Goal: Transaction & Acquisition: Obtain resource

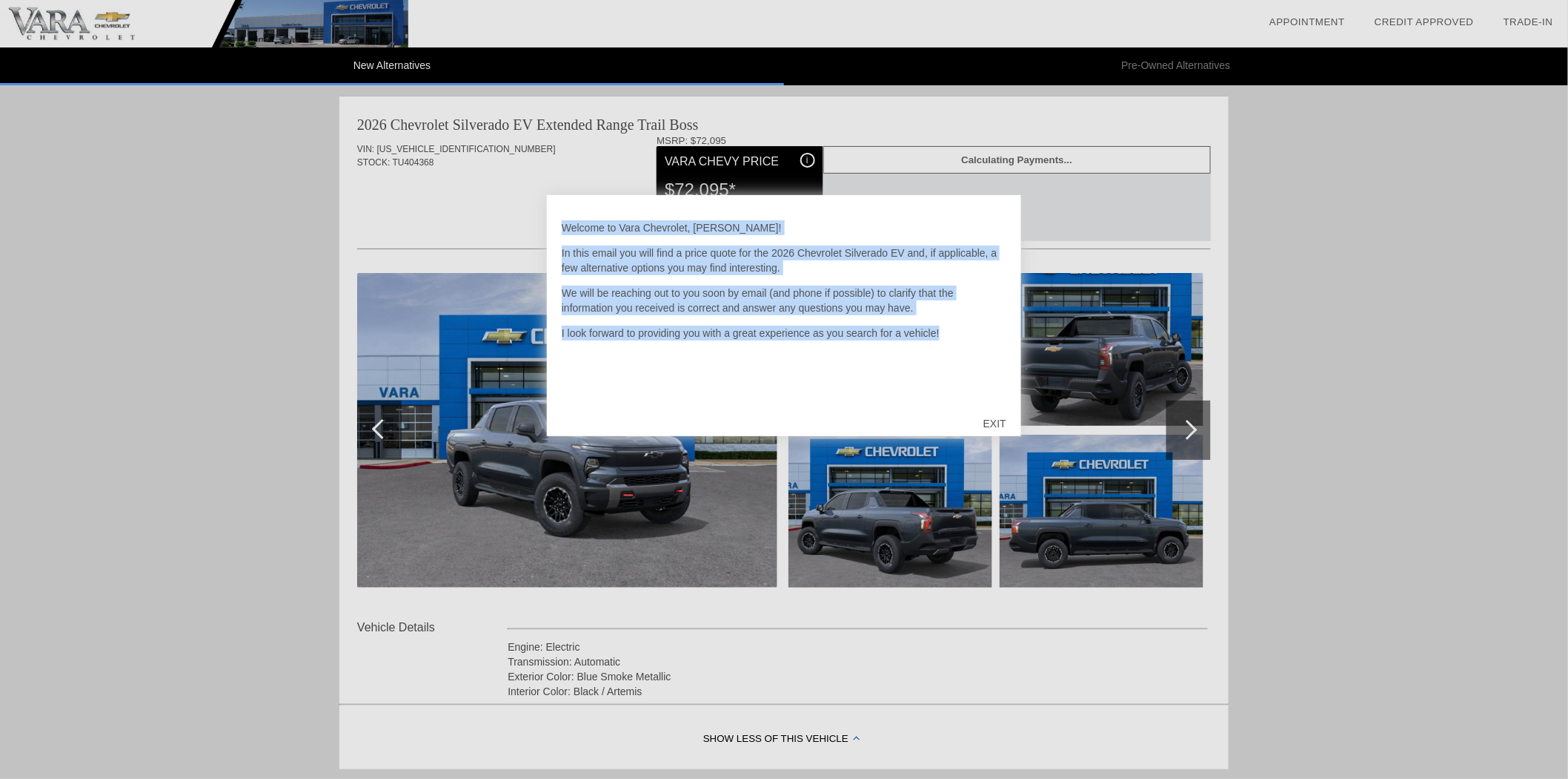
drag, startPoint x: 939, startPoint y: 327, endPoint x: 521, endPoint y: 188, distance: 440.5
click at [462, 175] on div "Welcome to Vara Chevrolet, [PERSON_NAME]! In this email you will find a price q…" at bounding box center [784, 389] width 1568 height 779
click at [760, 292] on p "We will be reaching out to you soon by email (and phone if possible) to clarify…" at bounding box center [784, 300] width 445 height 29
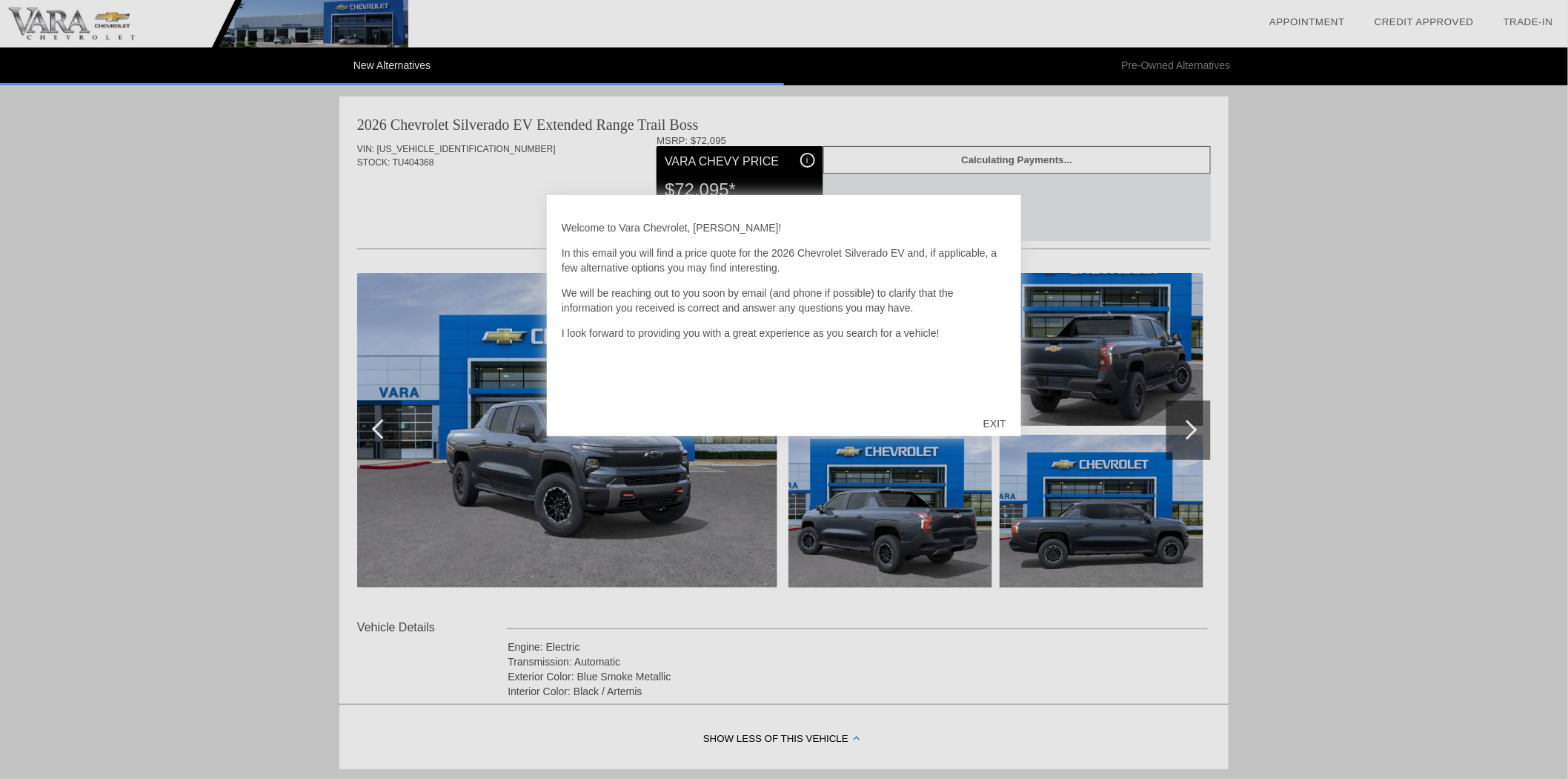
click at [977, 417] on div "EXIT" at bounding box center [995, 423] width 53 height 44
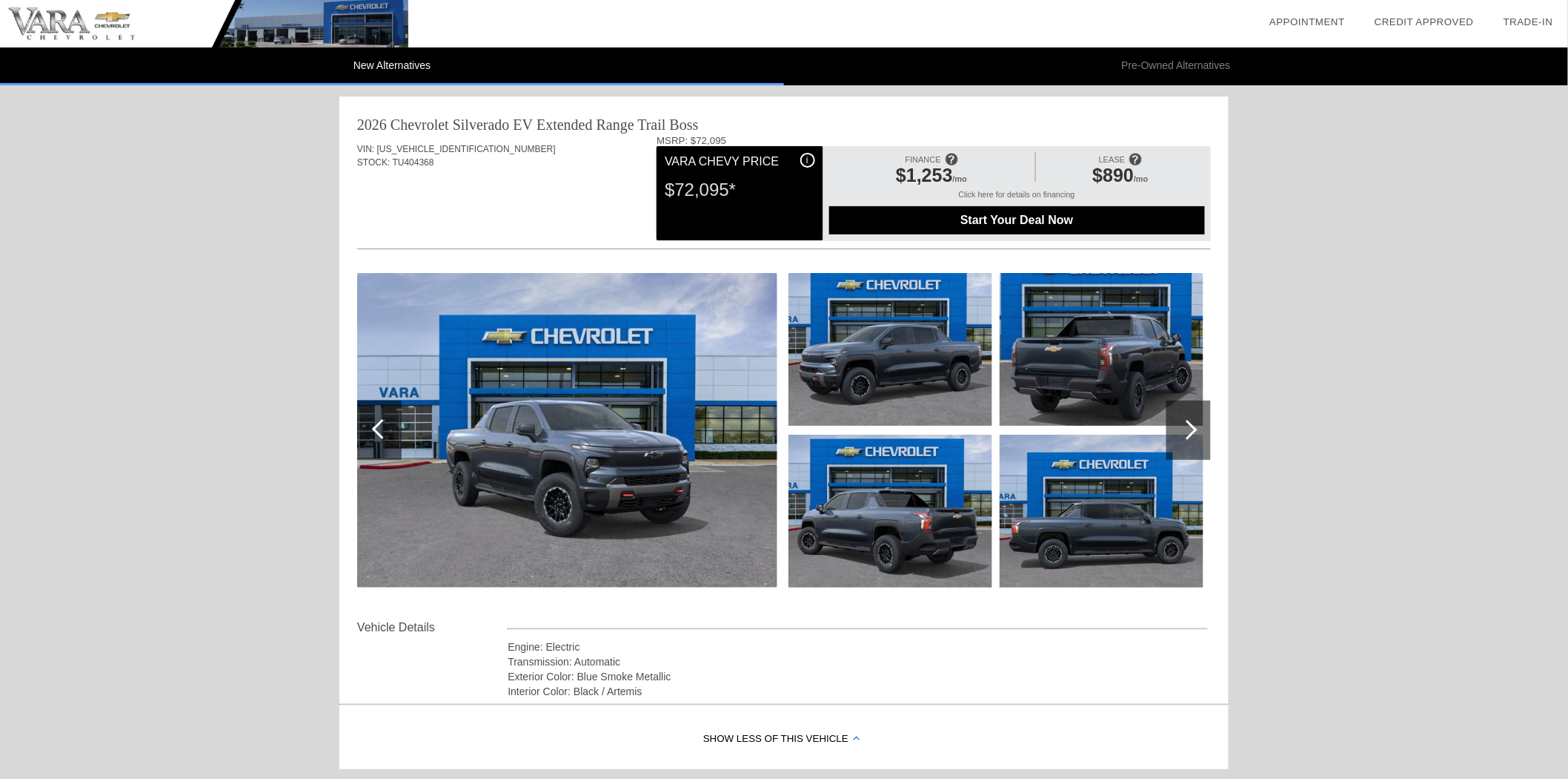
click at [1179, 440] on div at bounding box center [1188, 430] width 44 height 60
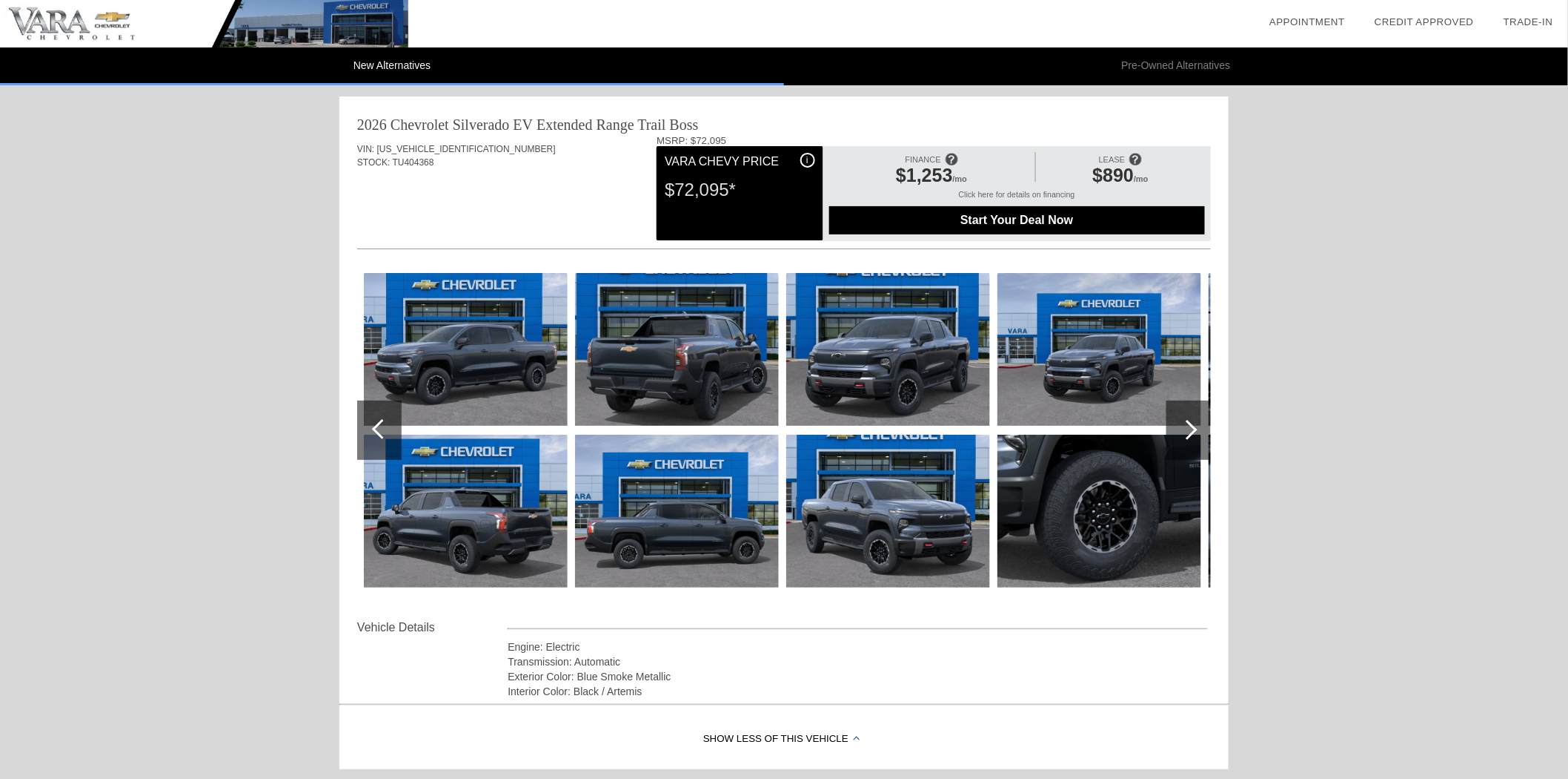
click at [1184, 437] on div at bounding box center [1188, 430] width 44 height 60
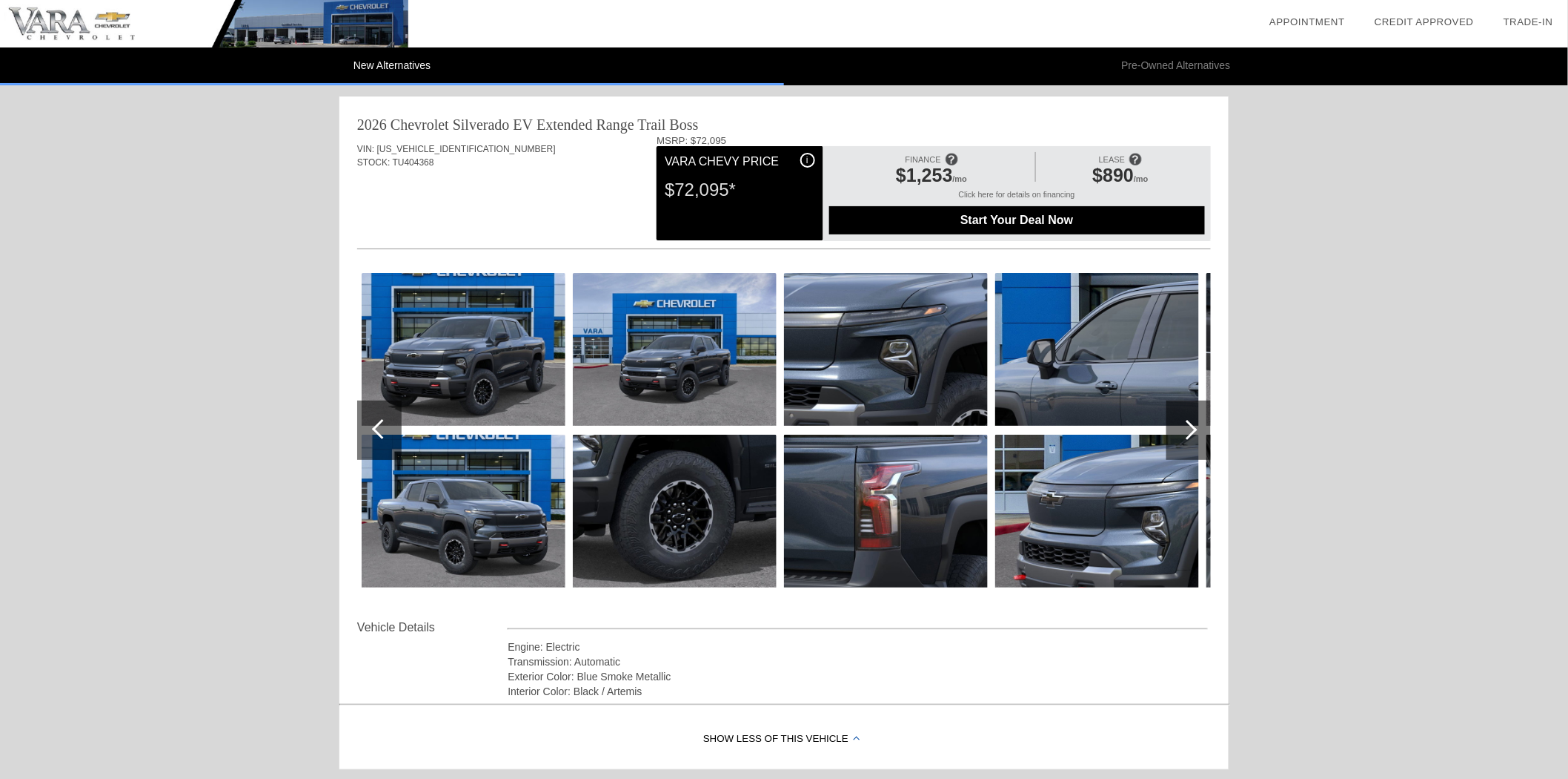
click at [1184, 437] on div at bounding box center [1188, 430] width 44 height 60
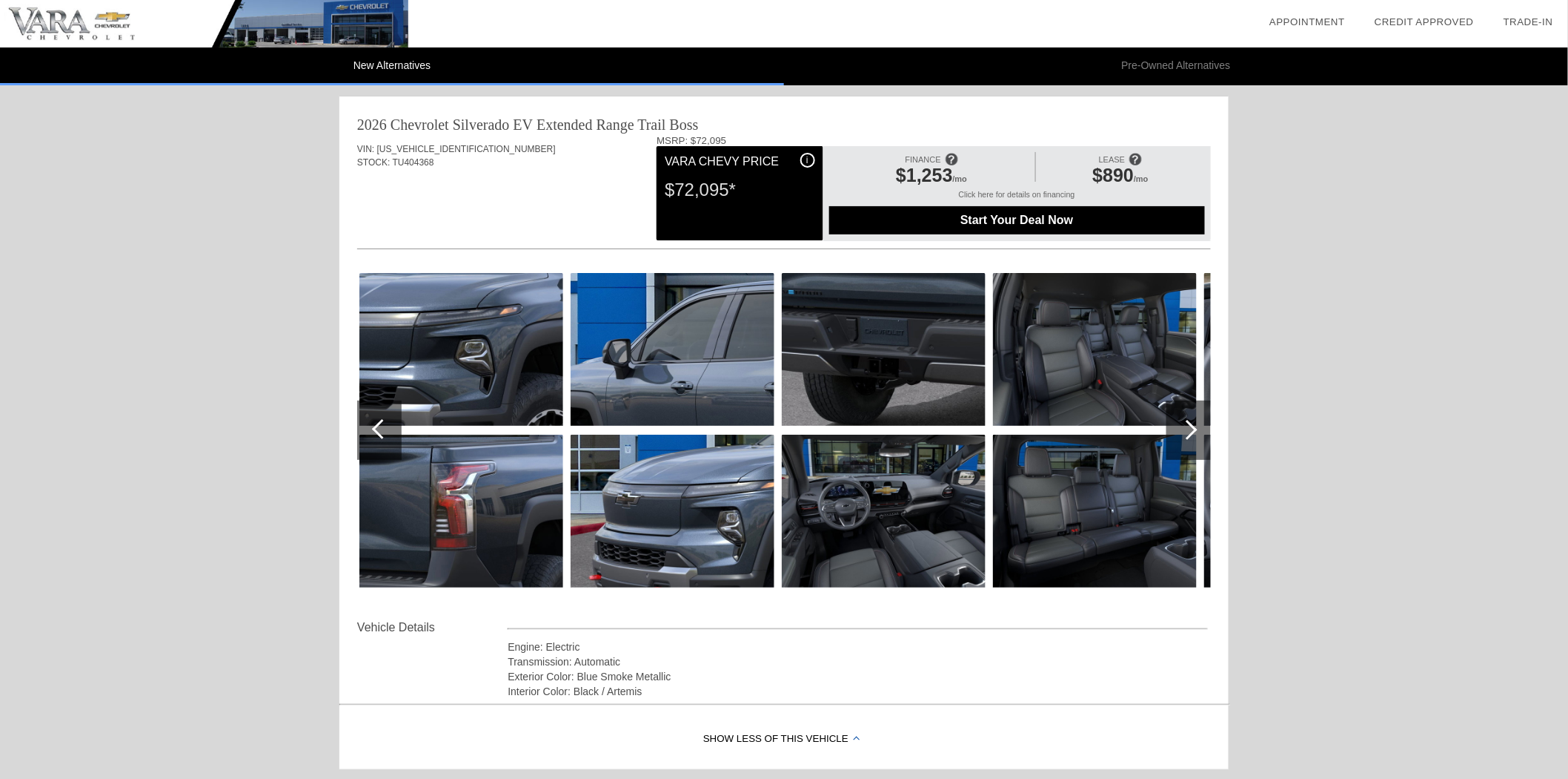
click at [379, 412] on div at bounding box center [379, 430] width 44 height 60
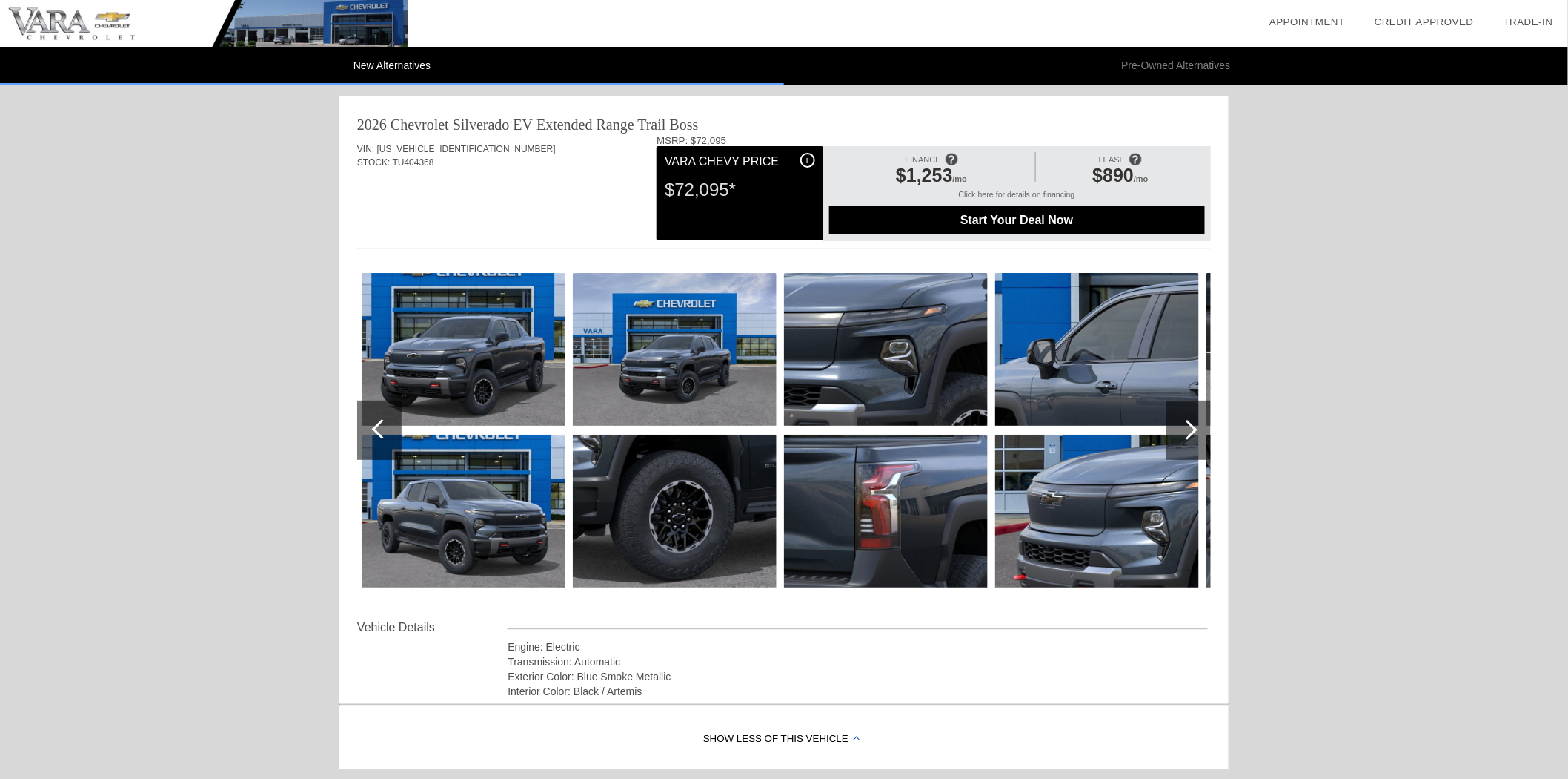
click at [378, 429] on div at bounding box center [382, 429] width 20 height 20
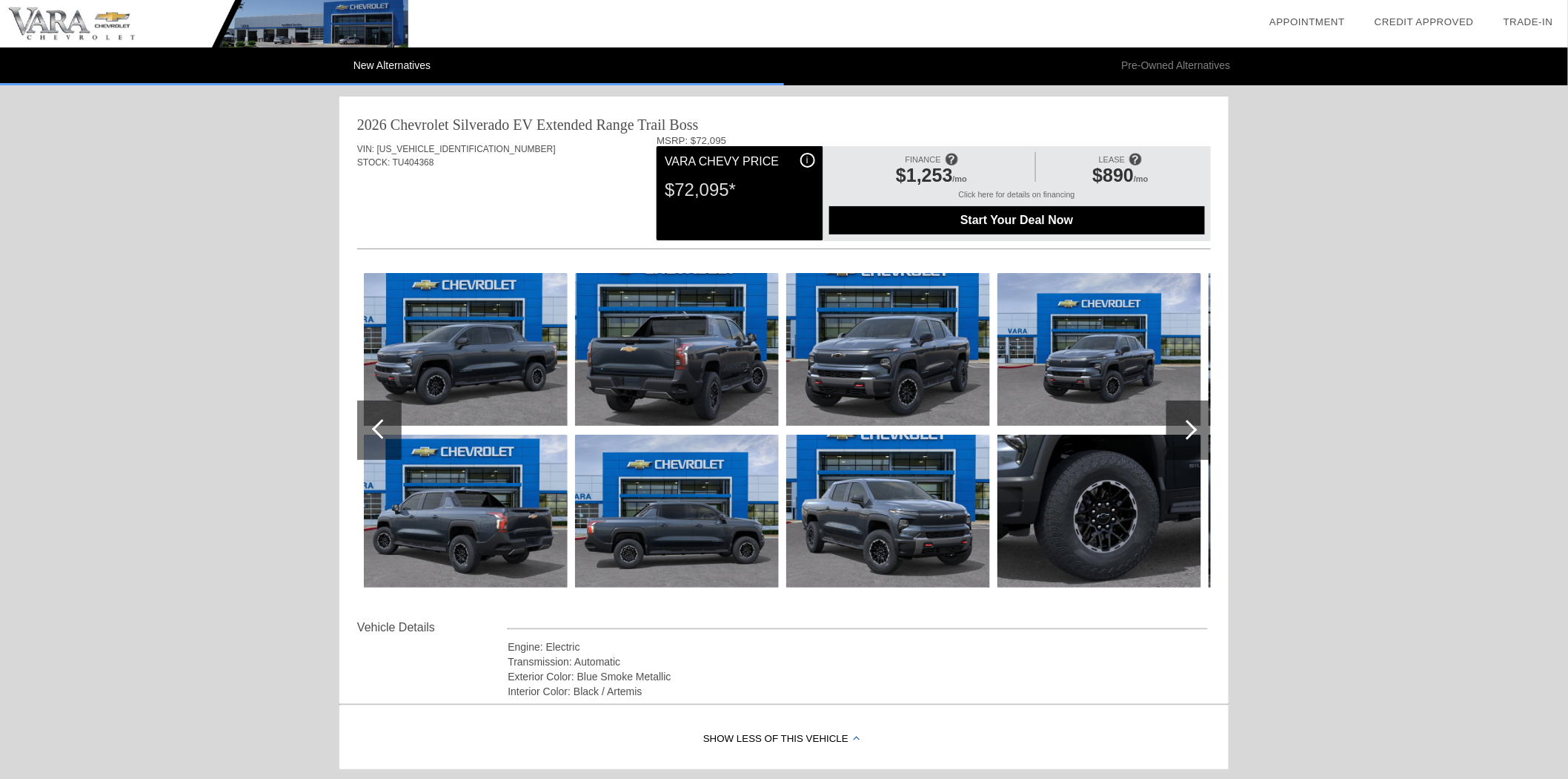
click at [378, 429] on div at bounding box center [382, 429] width 20 height 20
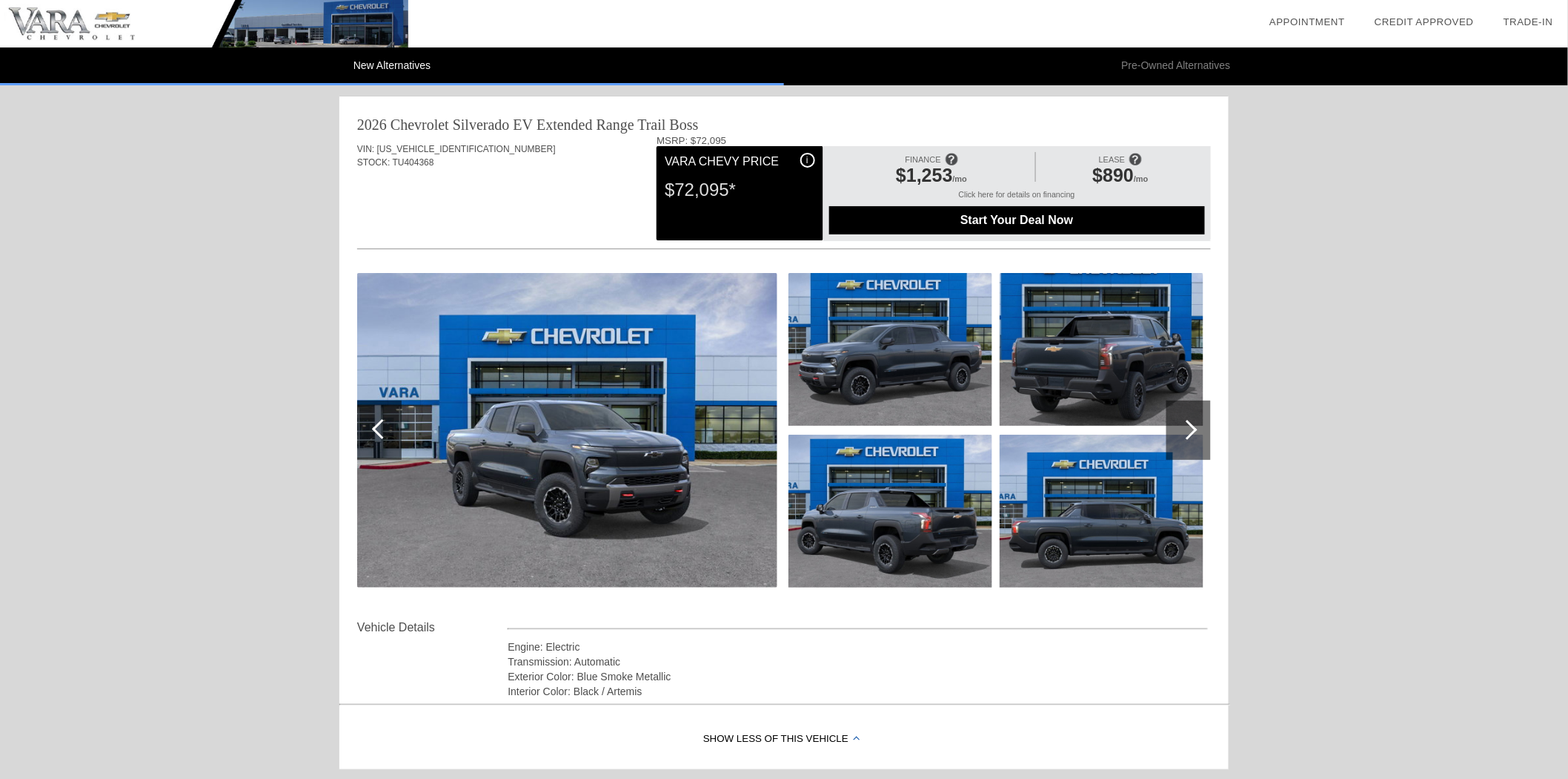
click at [378, 429] on div at bounding box center [382, 429] width 20 height 20
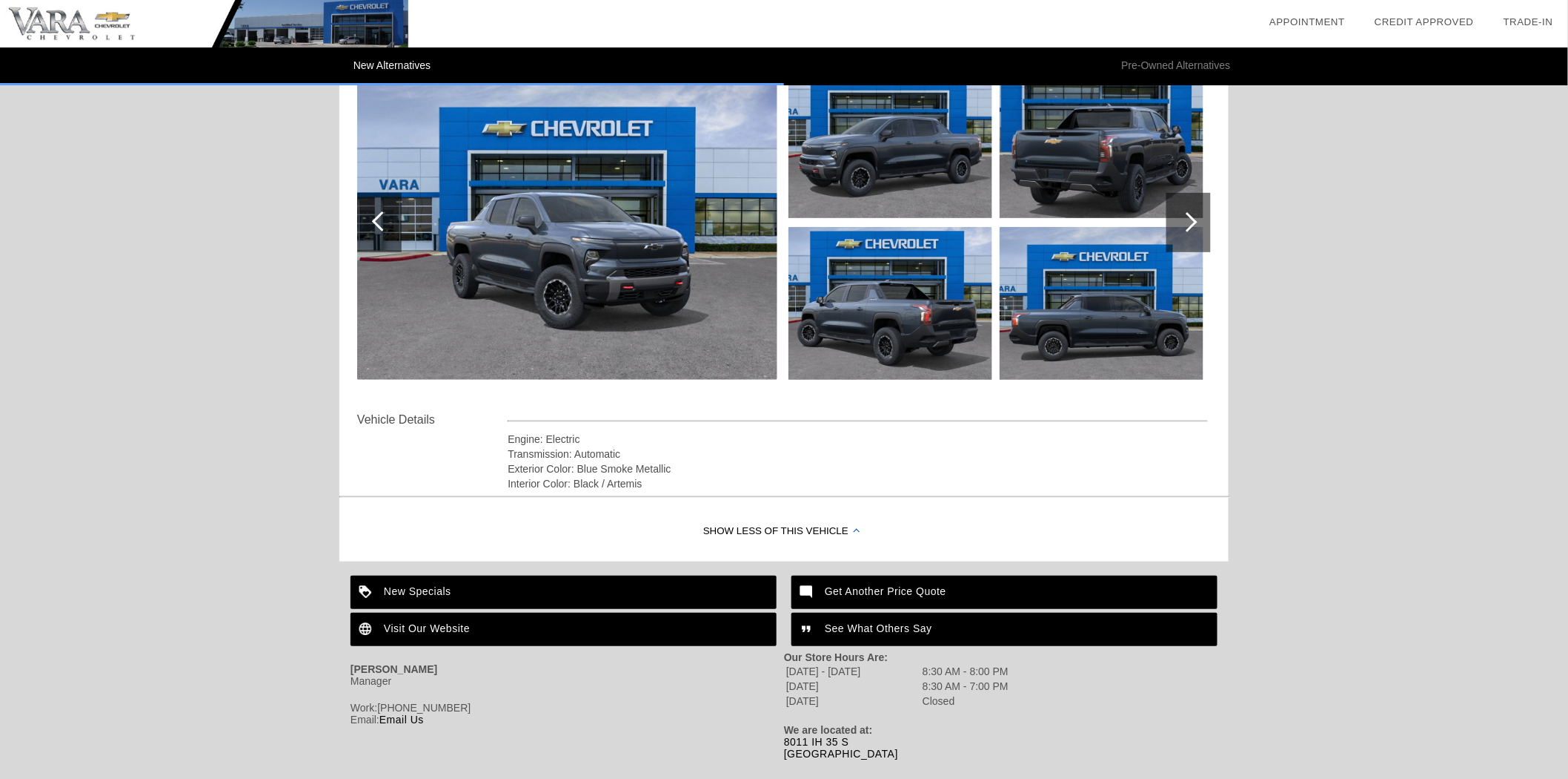
scroll to position [229, 0]
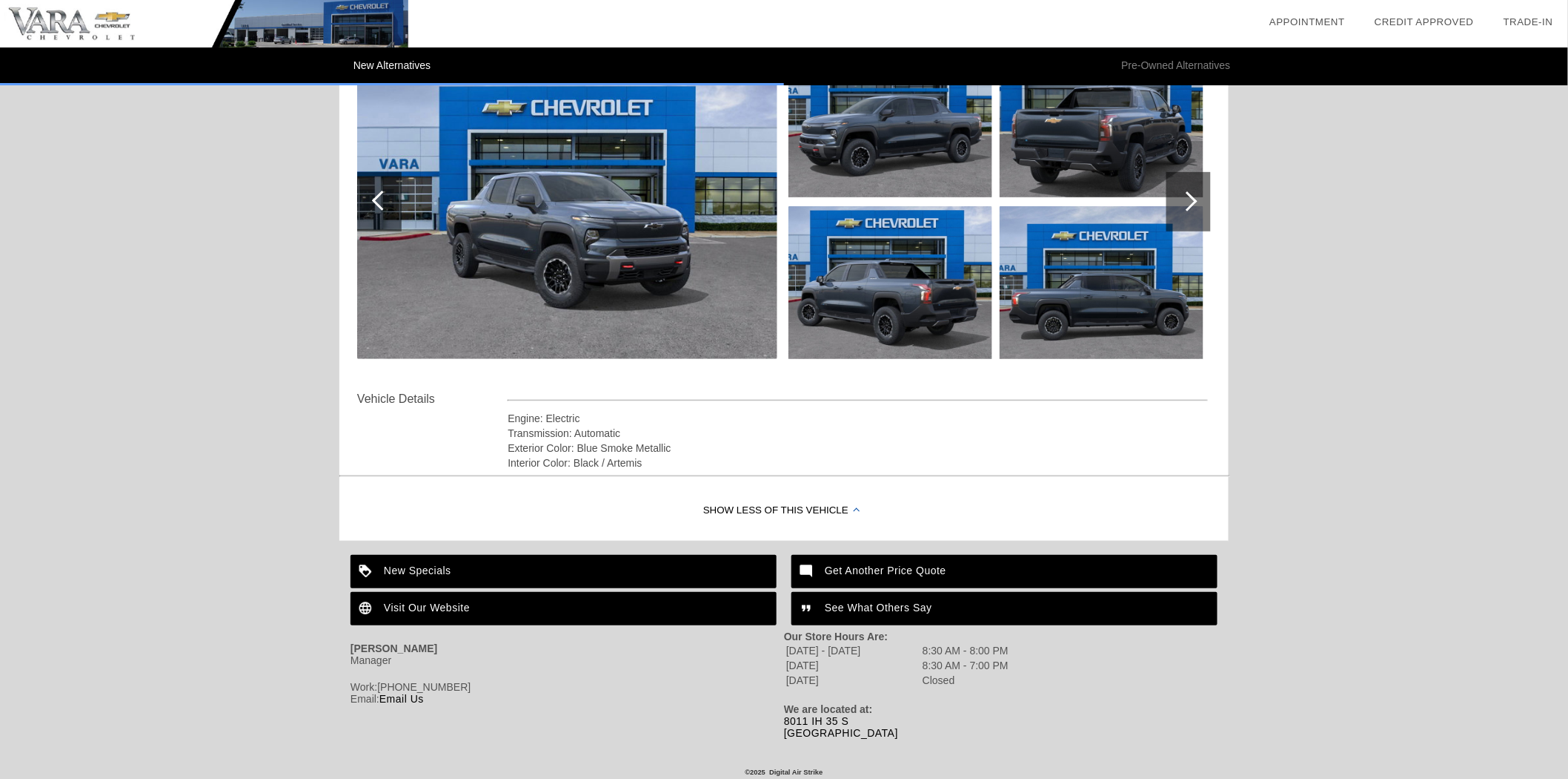
click at [854, 567] on div "Get Another Price Quote" at bounding box center [1005, 571] width 426 height 33
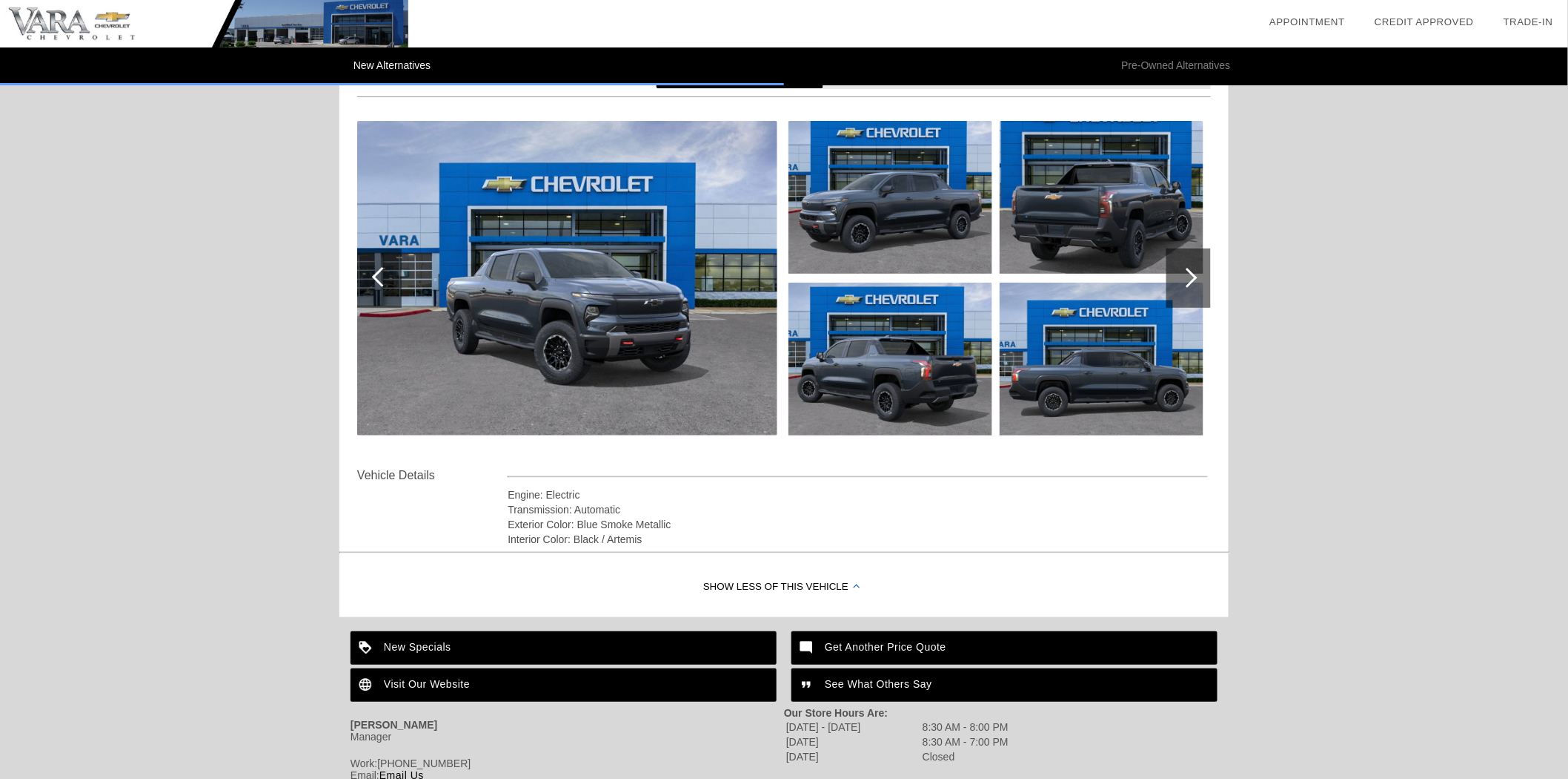
scroll to position [0, 0]
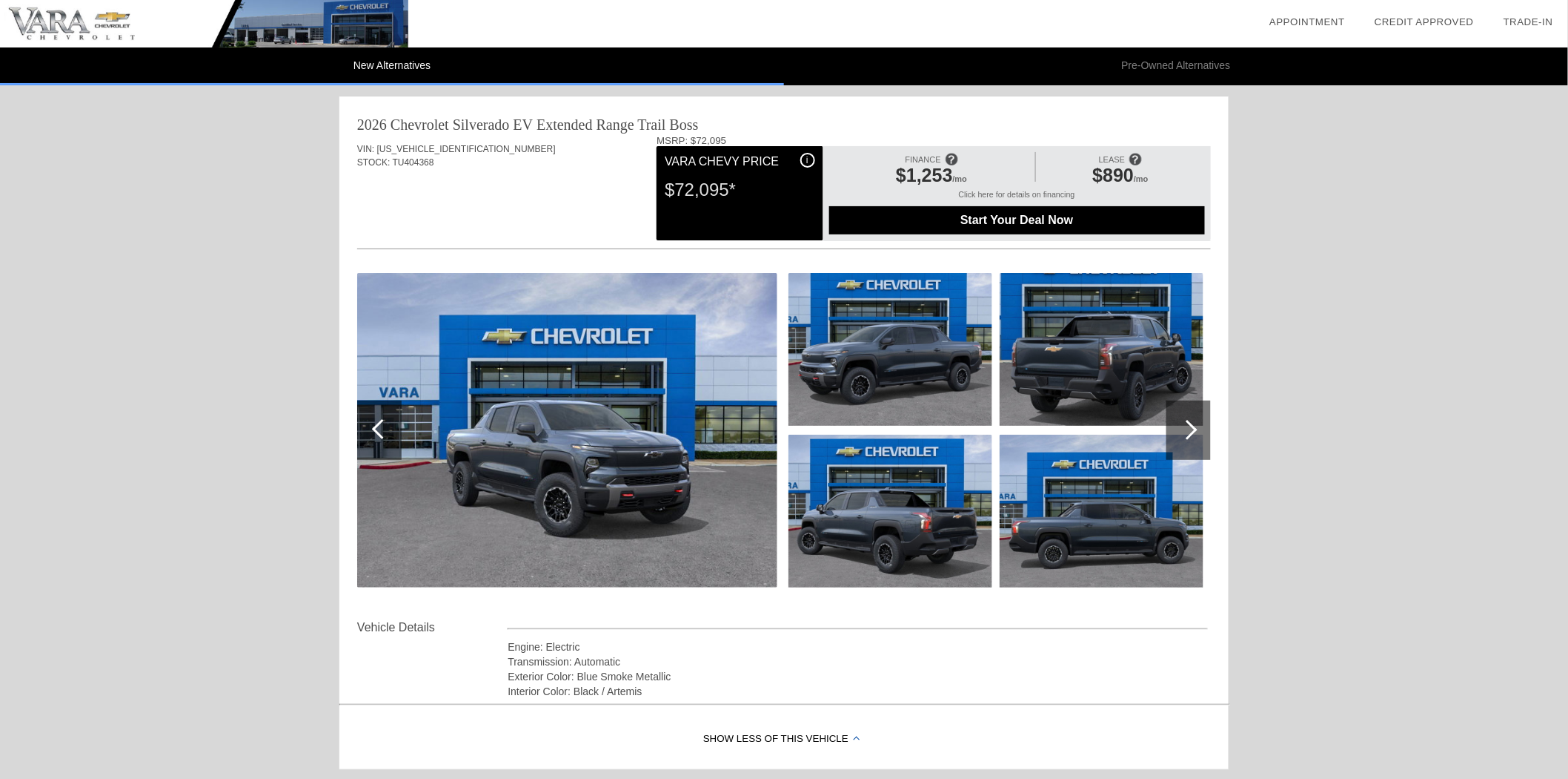
click at [1019, 220] on span "Start Your Deal Now" at bounding box center [1016, 220] width 339 height 13
